Goal: Check status: Check status

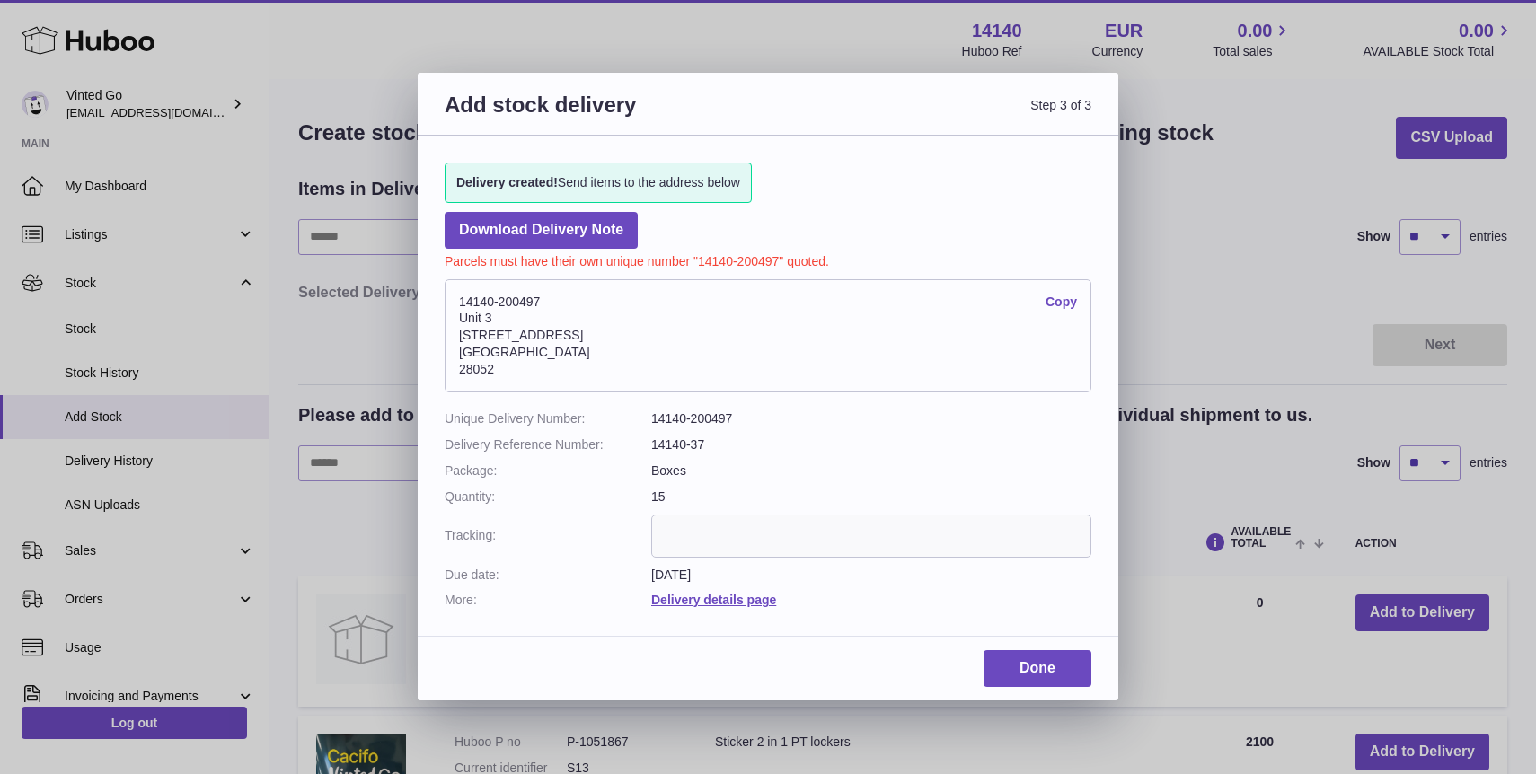
click at [1106, 173] on div "Delivery created! Send items to the address below Download Delivery Note Parcel…" at bounding box center [768, 377] width 700 height 482
click at [1053, 667] on link "Done" at bounding box center [1037, 668] width 108 height 37
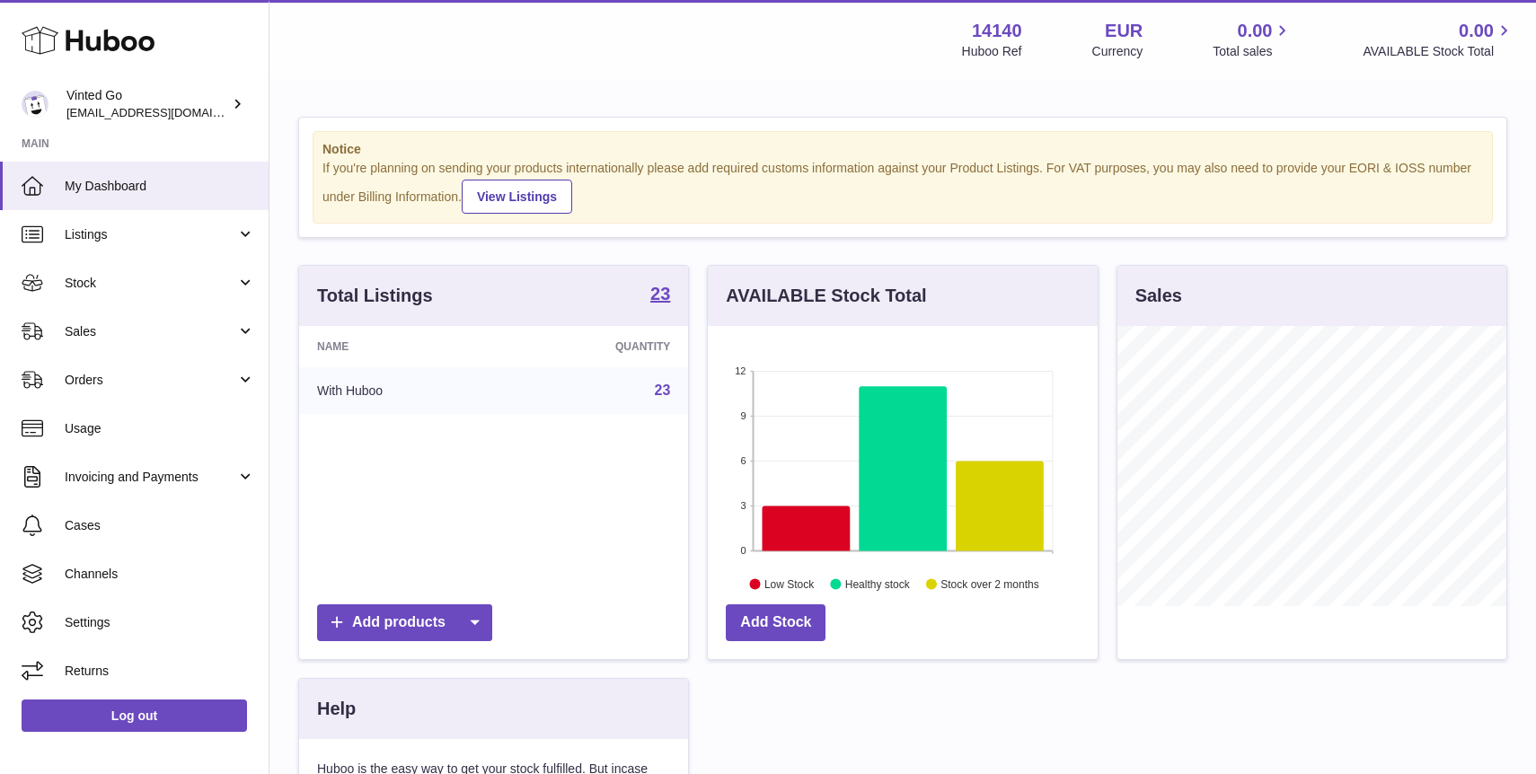
scroll to position [280, 389]
click at [144, 276] on span "Stock" at bounding box center [151, 283] width 172 height 17
